Goal: Check status: Check status

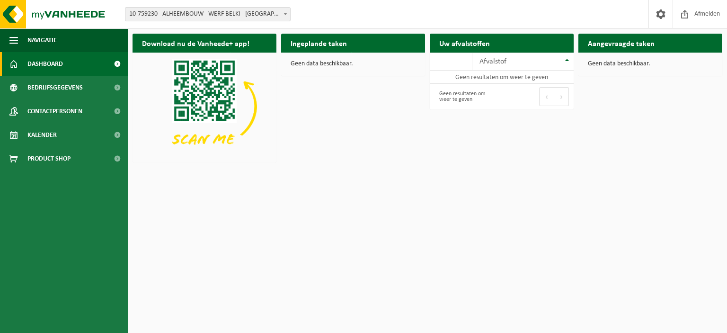
click at [243, 13] on span "10-759230 - ALHEEMBOUW - WERF BELKI - [GEOGRAPHIC_DATA]" at bounding box center [207, 14] width 165 height 13
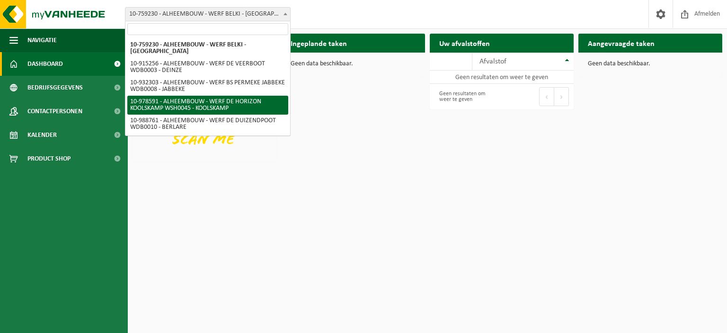
select select "160188"
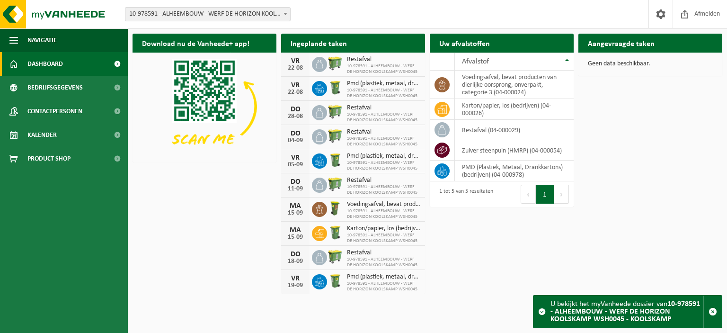
click at [352, 65] on span "10-978591 - ALHEEMBOUW - WERF DE HORIZON KOOLSKAMP WSH0045" at bounding box center [383, 68] width 73 height 11
